Goal: Find specific page/section: Find specific page/section

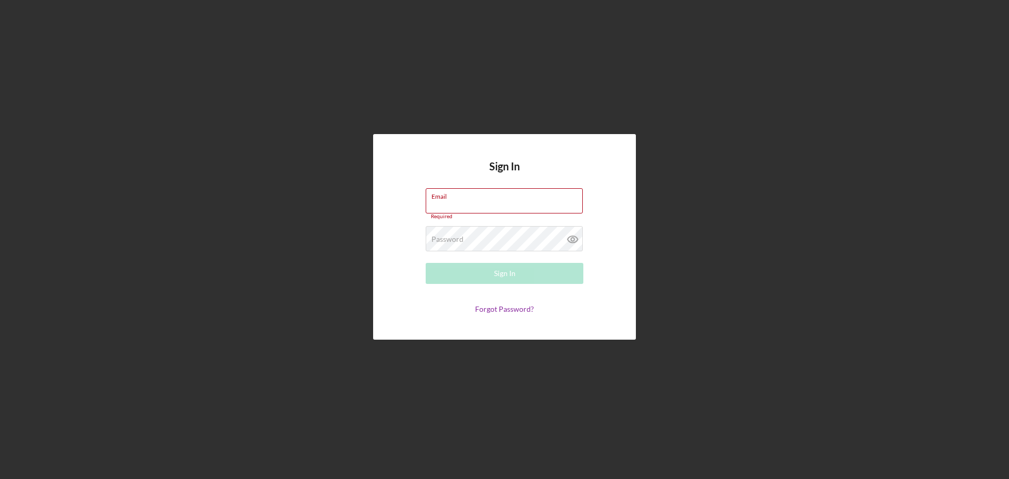
type input "[EMAIL_ADDRESS][DOMAIN_NAME]"
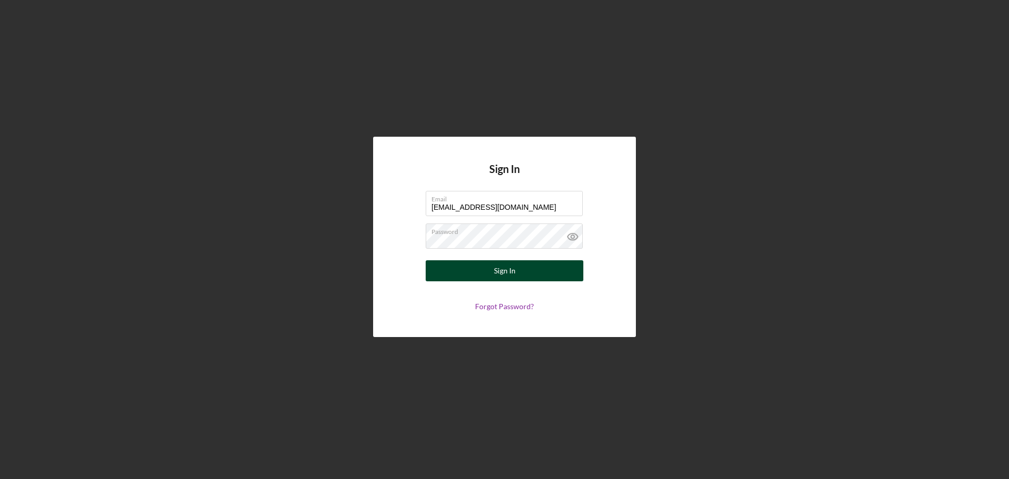
click at [478, 211] on button "Sign In" at bounding box center [505, 270] width 158 height 21
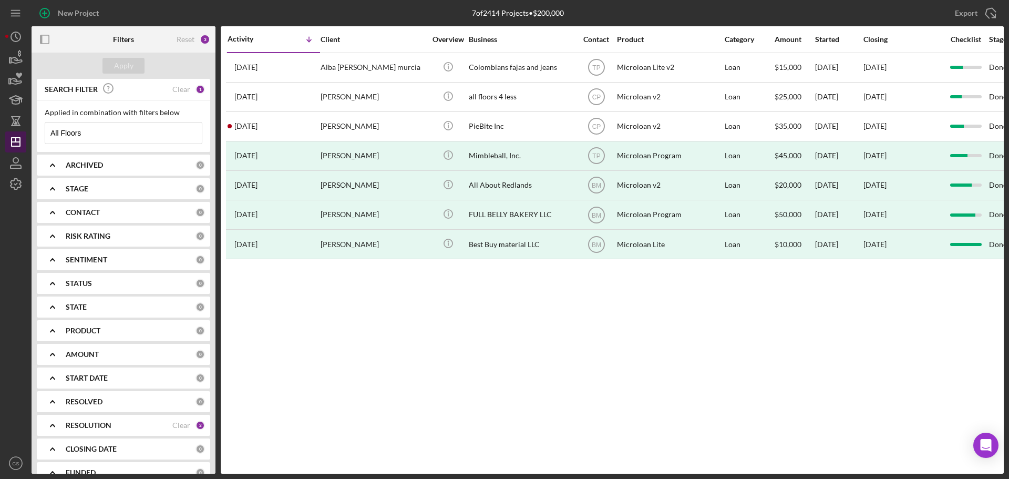
drag, startPoint x: 111, startPoint y: 137, endPoint x: 19, endPoint y: 139, distance: 92.0
click at [20, 139] on div "New Project 7 of 2414 Projects • $200,000 All Floors Export Icon/Export Filters…" at bounding box center [504, 236] width 998 height 473
drag, startPoint x: 118, startPoint y: 129, endPoint x: 7, endPoint y: 123, distance: 111.0
click at [7, 123] on div "New Project 7 of 2414 Projects • $200,000 All Floors Export Icon/Export Filters…" at bounding box center [504, 236] width 998 height 473
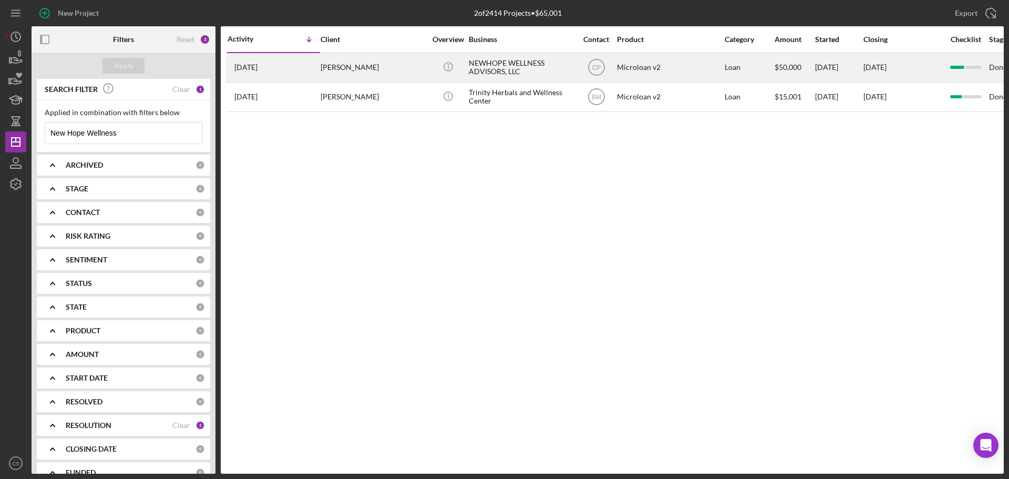
type input "New Hope Wellness"
click at [478, 70] on div "NEWHOPE WELLNESS ADVISORS, LLC" at bounding box center [521, 68] width 105 height 28
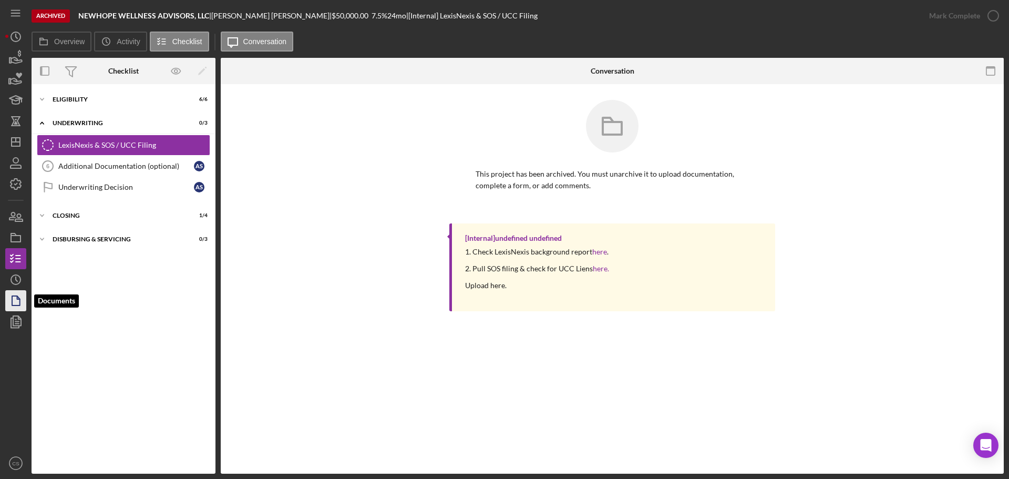
click at [12, 211] on polygon "button" at bounding box center [16, 300] width 8 height 9
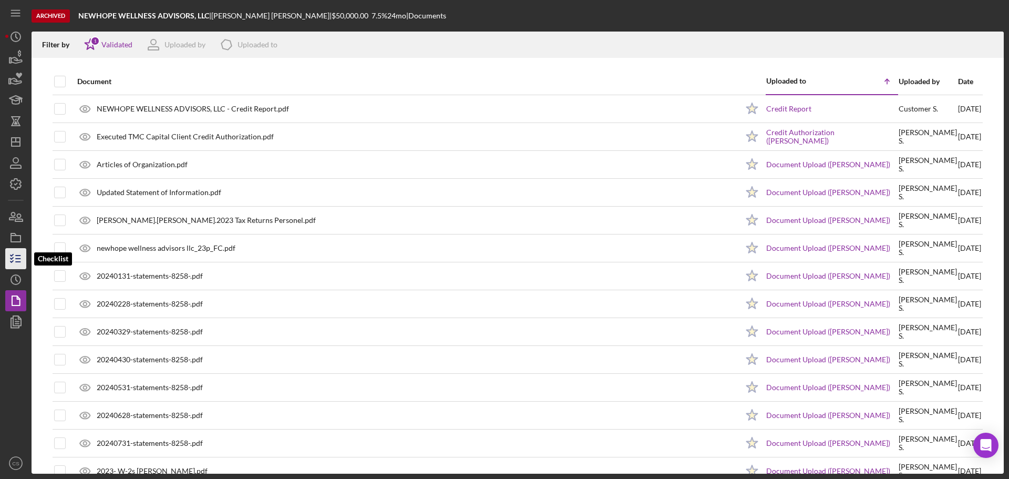
click at [17, 211] on line "button" at bounding box center [18, 262] width 5 height 0
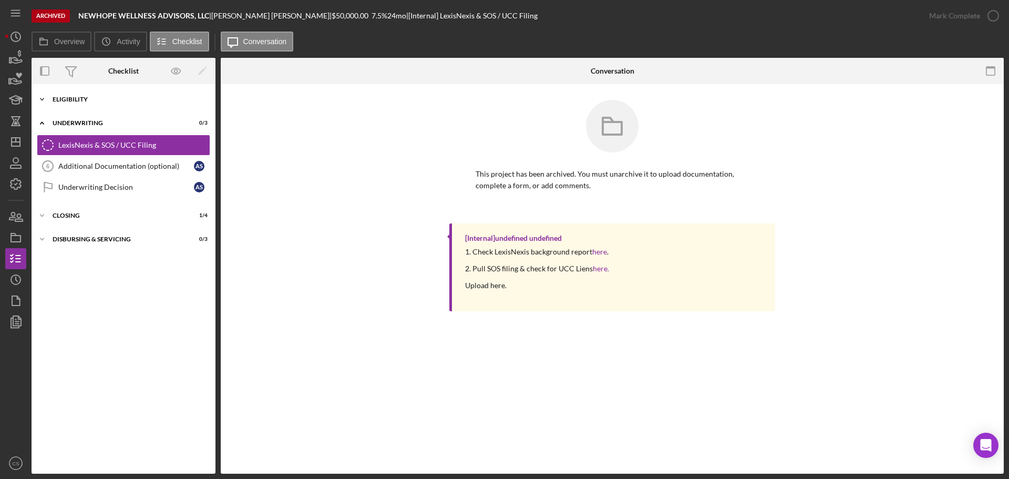
click at [61, 96] on div "Eligibility" at bounding box center [128, 99] width 150 height 6
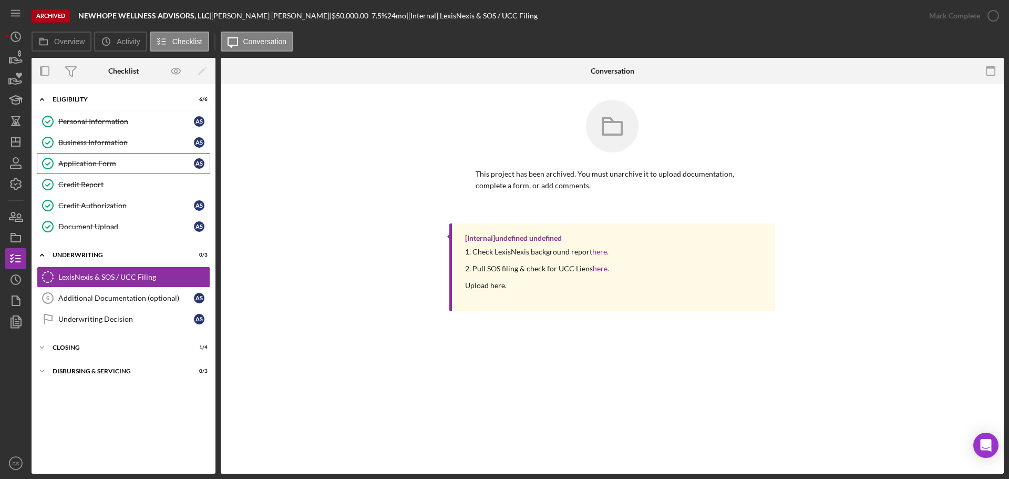
click at [92, 159] on div "Application Form" at bounding box center [126, 163] width 136 height 8
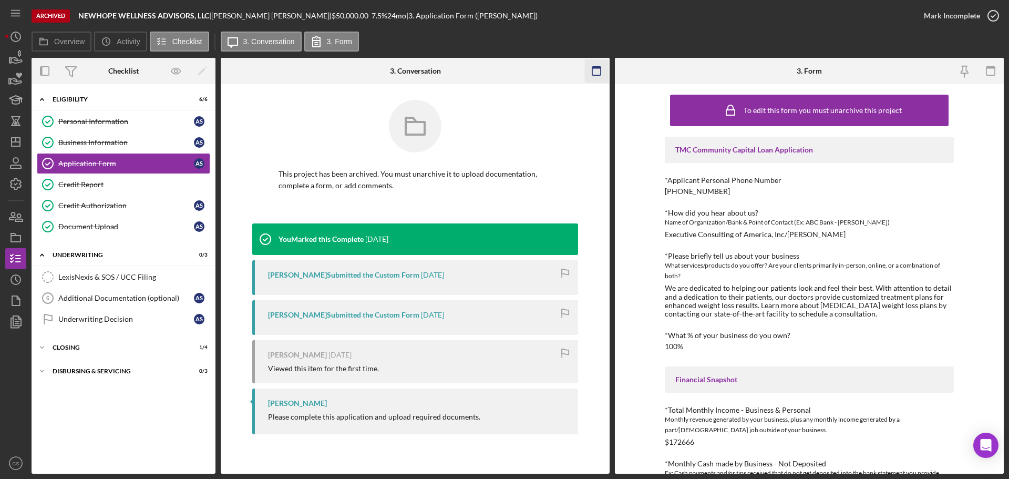
click at [478, 69] on icon "button" at bounding box center [597, 71] width 24 height 24
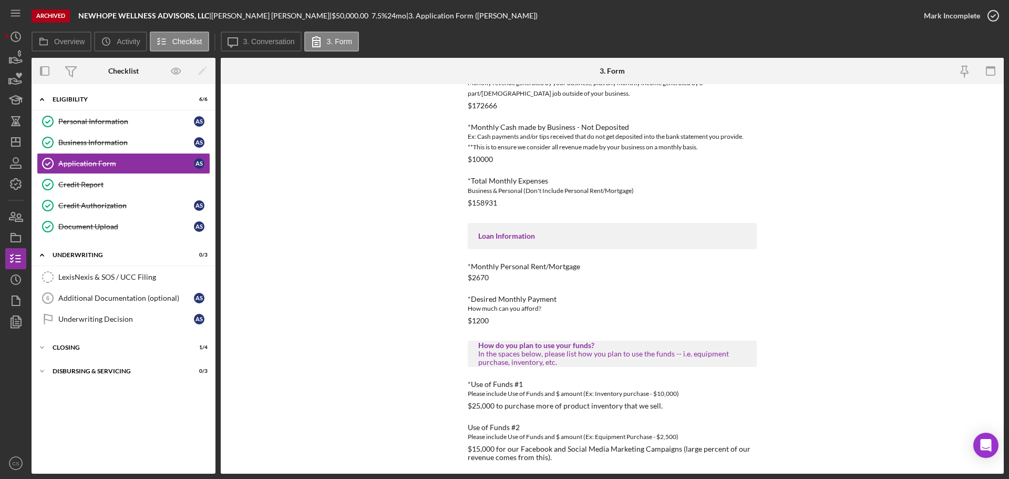
scroll to position [384, 0]
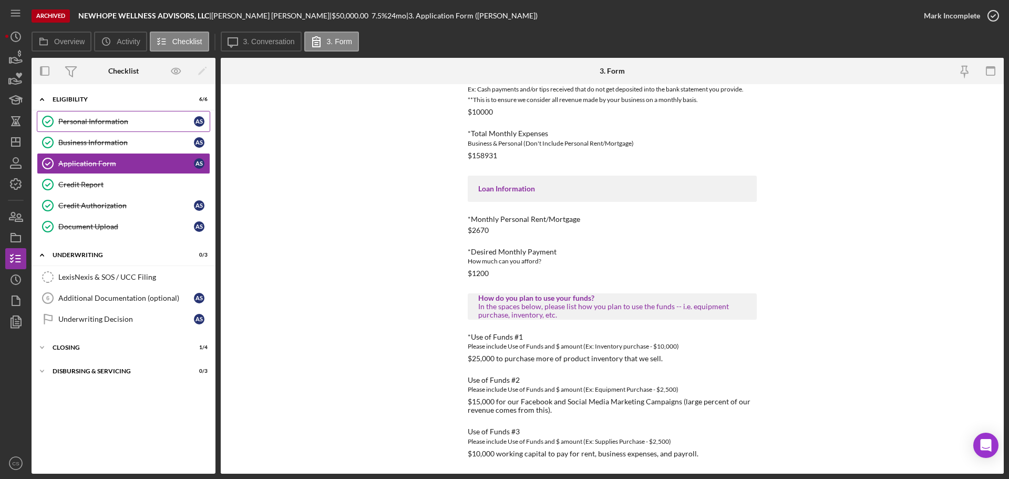
click at [122, 122] on div "Personal Information" at bounding box center [126, 121] width 136 height 8
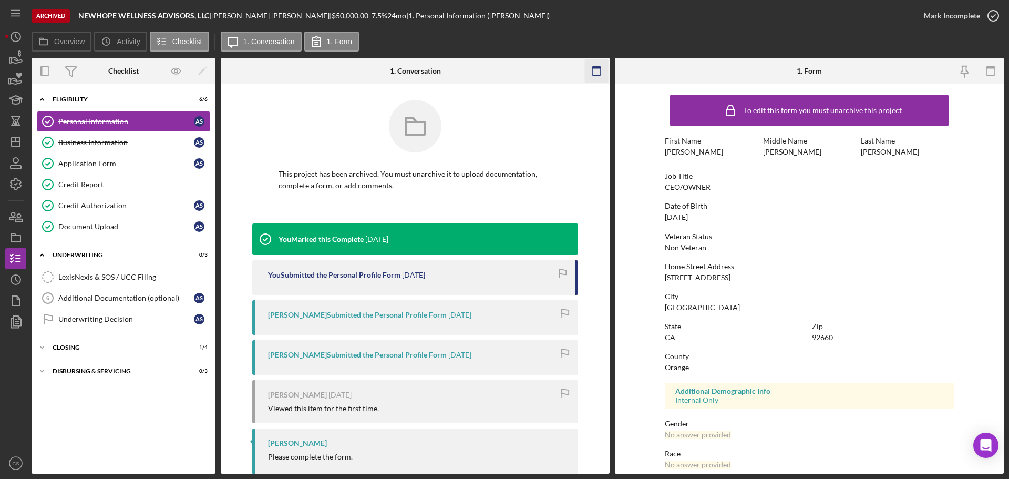
click at [478, 73] on icon "button" at bounding box center [597, 71] width 24 height 24
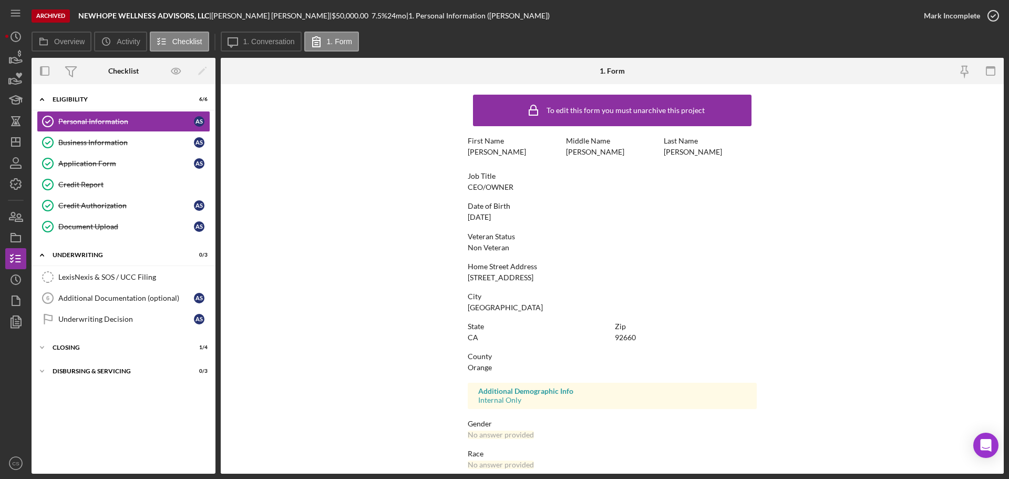
scroll to position [101, 0]
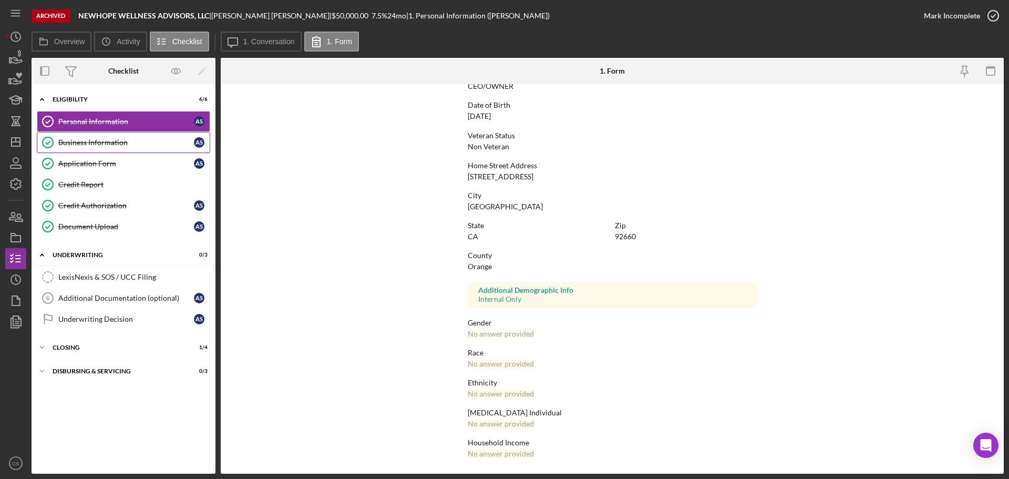
click at [71, 138] on div "Business Information" at bounding box center [126, 142] width 136 height 8
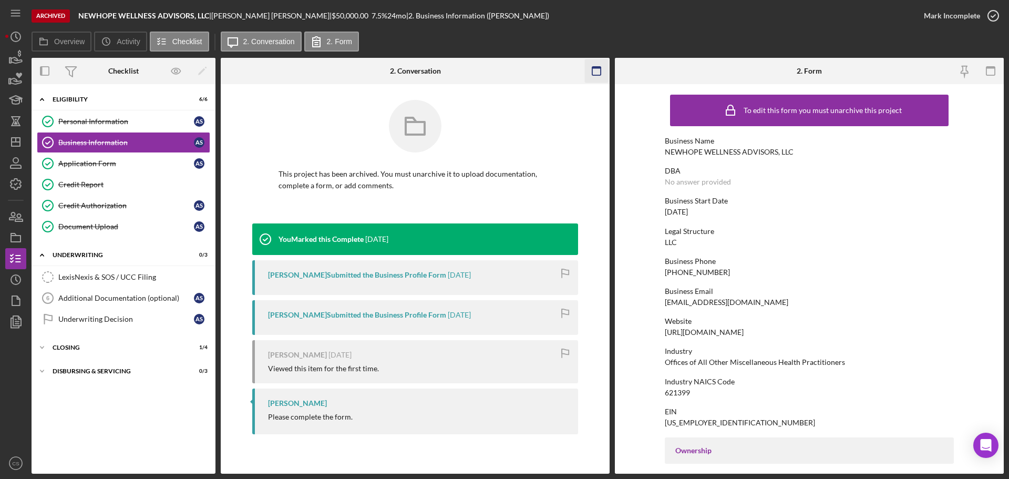
click at [478, 71] on icon "button" at bounding box center [597, 71] width 24 height 24
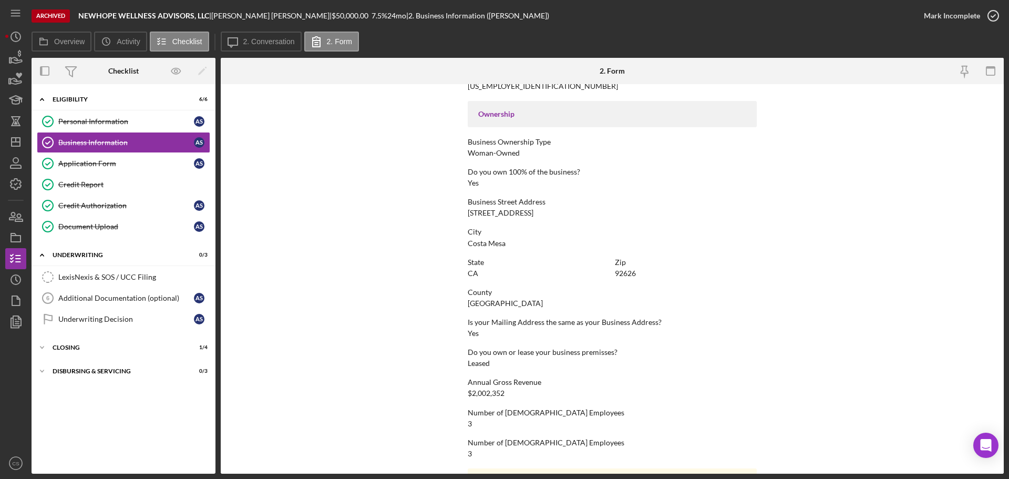
scroll to position [403, 0]
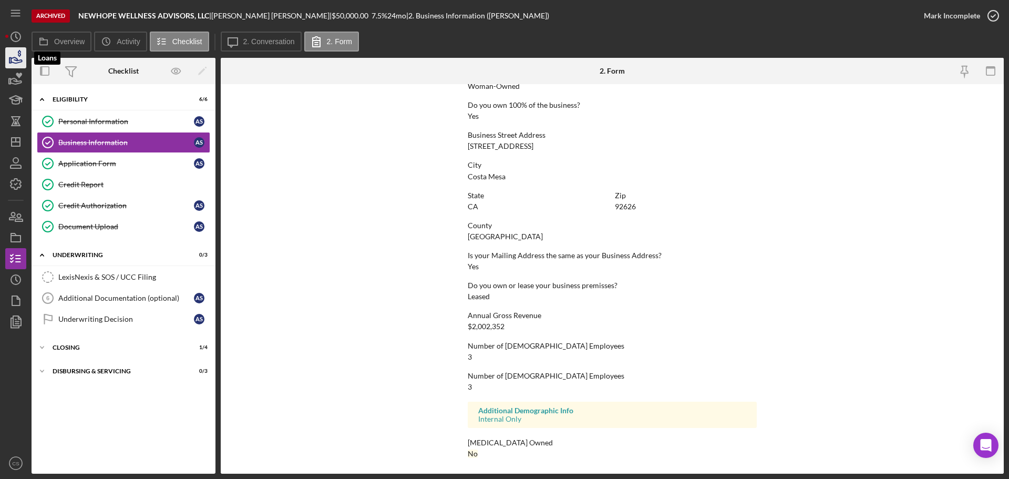
click at [12, 57] on icon "button" at bounding box center [16, 58] width 26 height 26
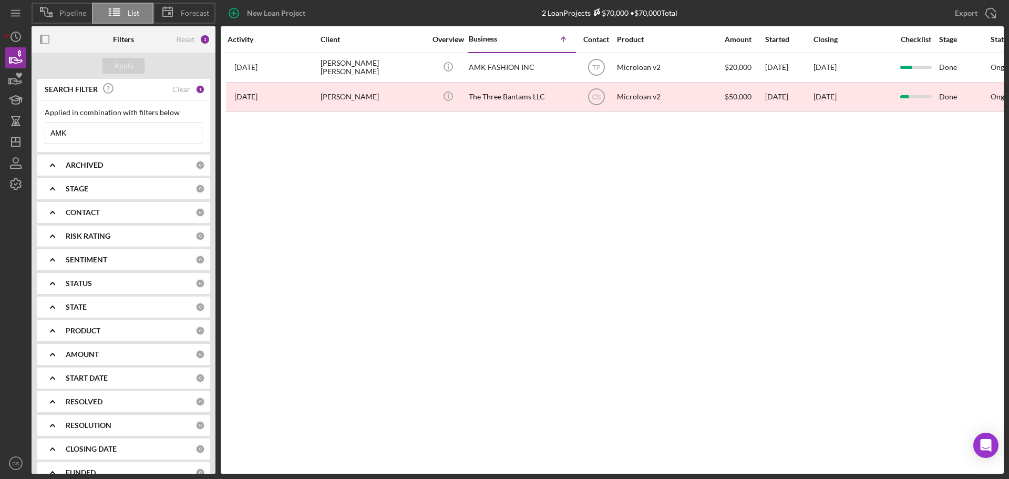
drag, startPoint x: 102, startPoint y: 135, endPoint x: 34, endPoint y: 144, distance: 69.0
click at [34, 144] on div "SEARCH FILTER Clear 1 Applied in combination with filters below AMK Icon/Menu C…" at bounding box center [124, 276] width 184 height 395
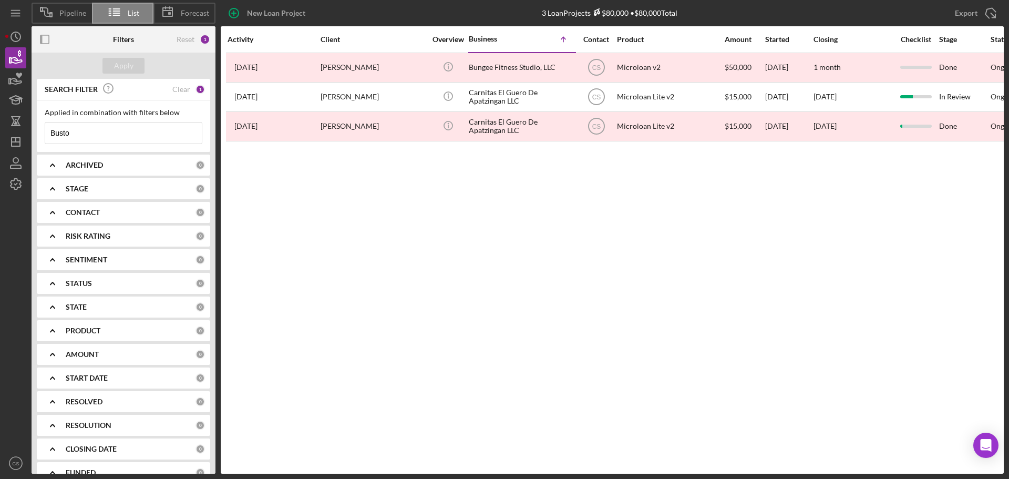
type input "Busto"
